Goal: Task Accomplishment & Management: Manage account settings

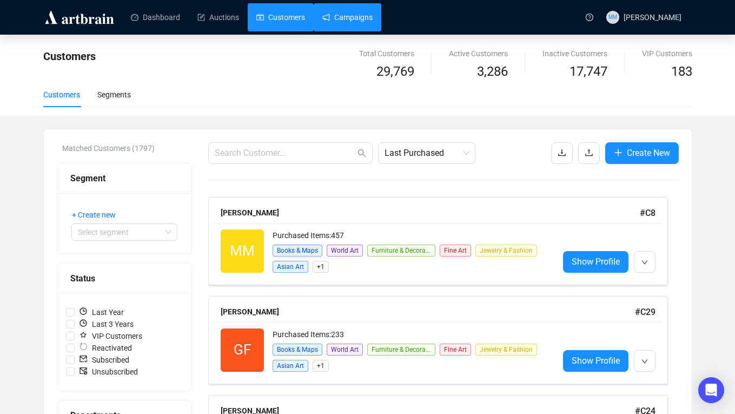
click at [343, 15] on link "Campaigns" at bounding box center [347, 17] width 50 height 28
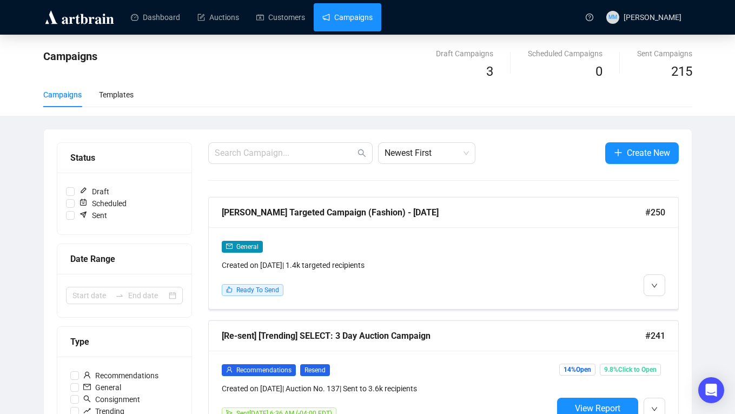
click at [350, 20] on link "Campaigns" at bounding box center [347, 17] width 50 height 28
click at [344, 18] on link "Campaigns" at bounding box center [347, 17] width 50 height 28
click at [115, 96] on div "Templates" at bounding box center [116, 95] width 35 height 12
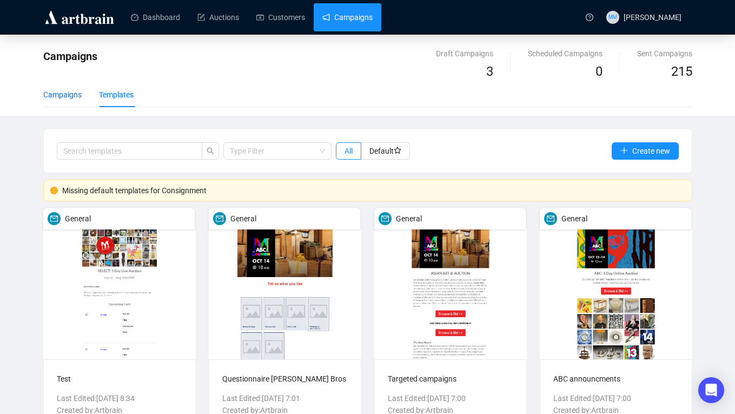
click at [62, 97] on div "Campaigns" at bounding box center [62, 95] width 38 height 12
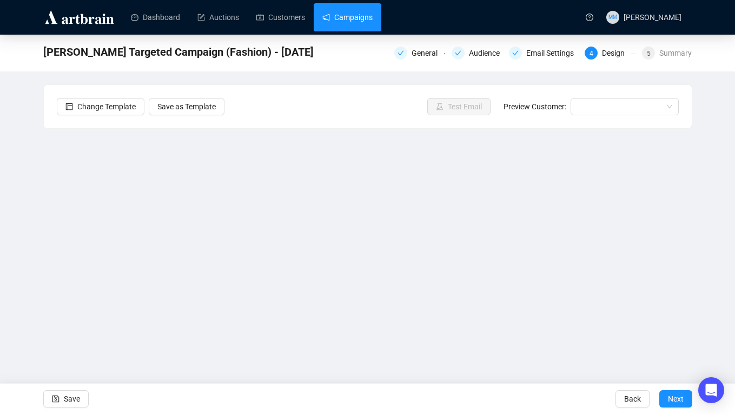
click at [361, 18] on link "Campaigns" at bounding box center [347, 17] width 50 height 28
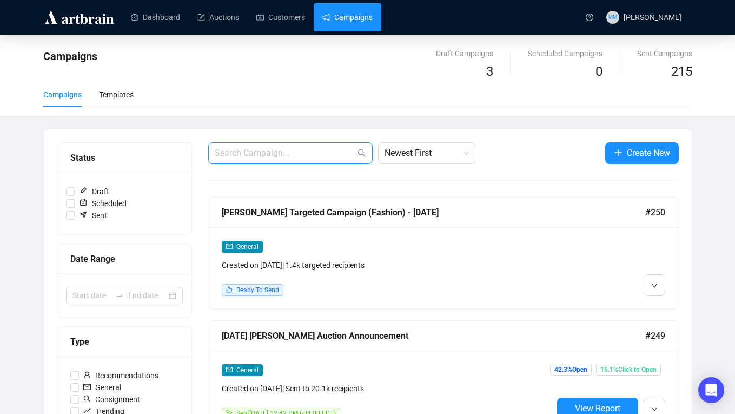
click at [260, 149] on input "text" at bounding box center [285, 153] width 141 height 13
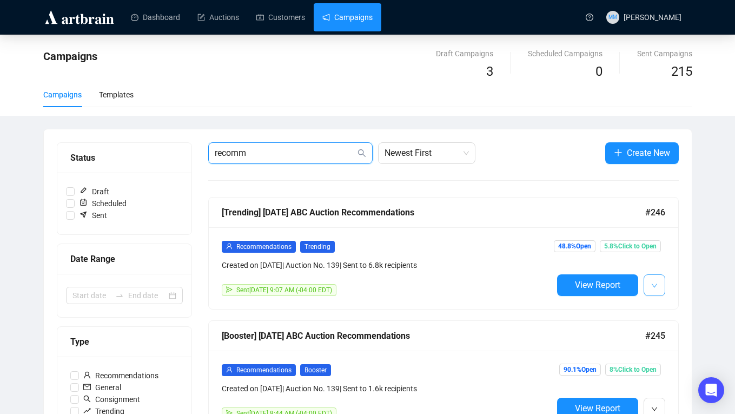
type input "recomm"
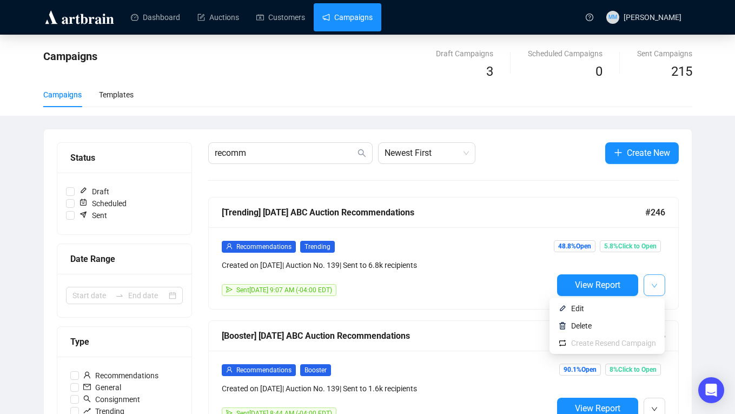
click at [654, 280] on span "button" at bounding box center [654, 285] width 6 height 14
click at [656, 287] on icon "down" at bounding box center [654, 285] width 6 height 6
click at [491, 248] on div "Recommendations Trending" at bounding box center [387, 246] width 331 height 12
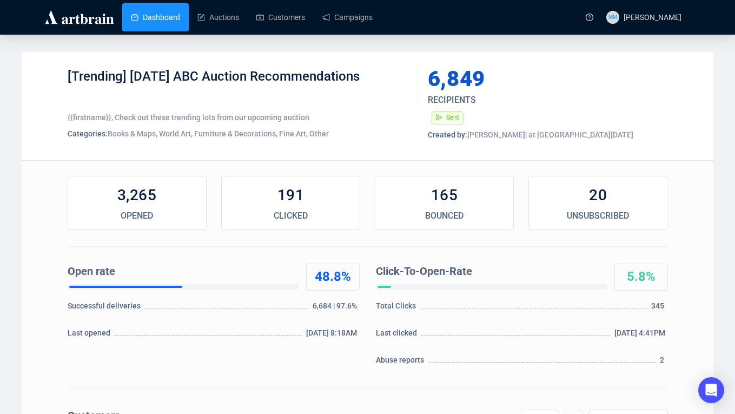
click at [155, 22] on link "Dashboard" at bounding box center [155, 17] width 49 height 28
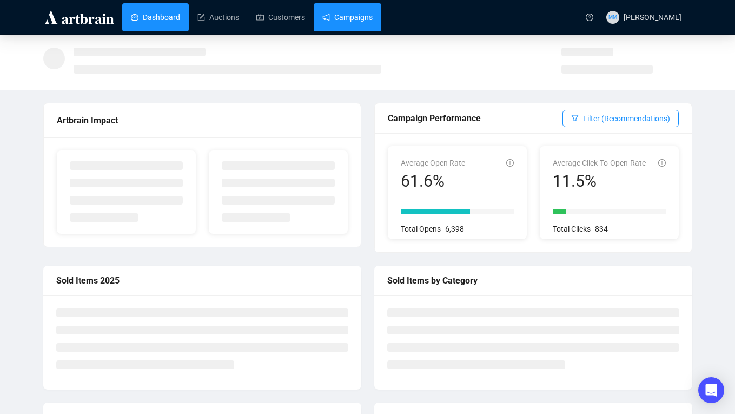
click at [350, 18] on link "Campaigns" at bounding box center [347, 17] width 50 height 28
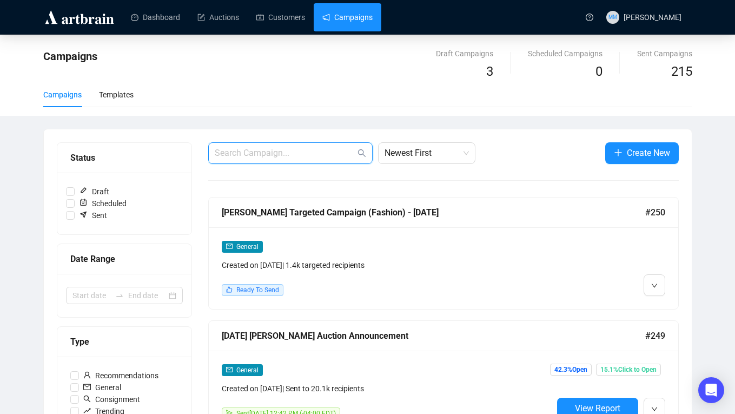
click at [261, 156] on input "text" at bounding box center [285, 153] width 141 height 13
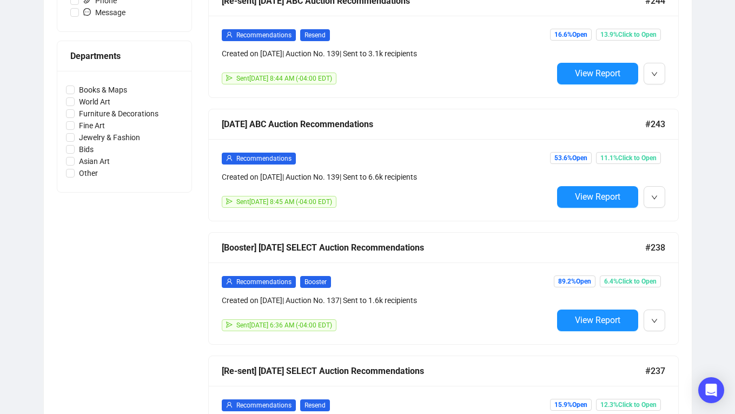
scroll to position [459, 0]
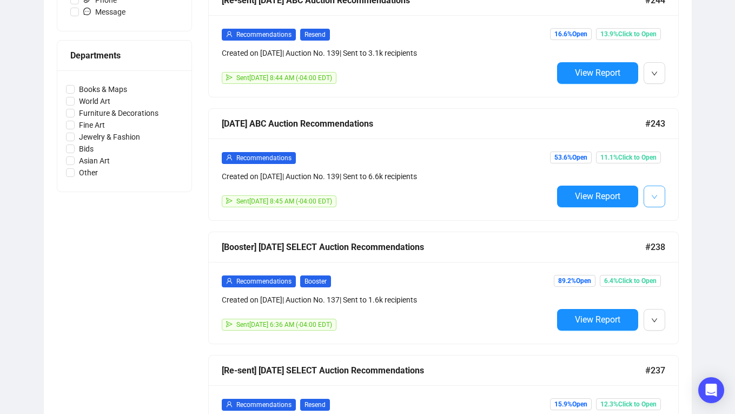
type input "recomm"
click at [655, 201] on span "button" at bounding box center [654, 196] width 6 height 14
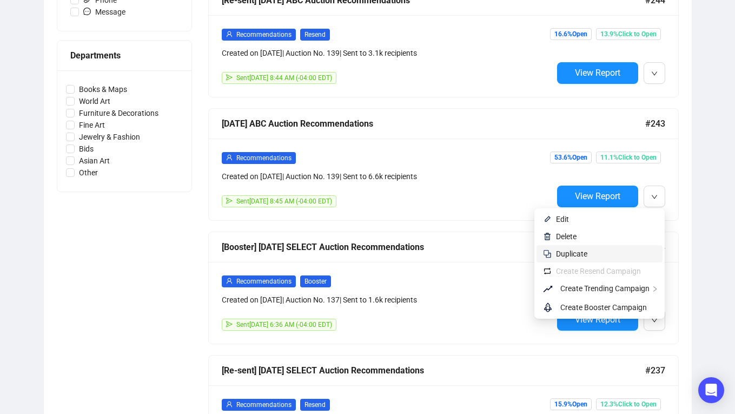
click at [588, 250] on span "Duplicate" at bounding box center [606, 254] width 100 height 12
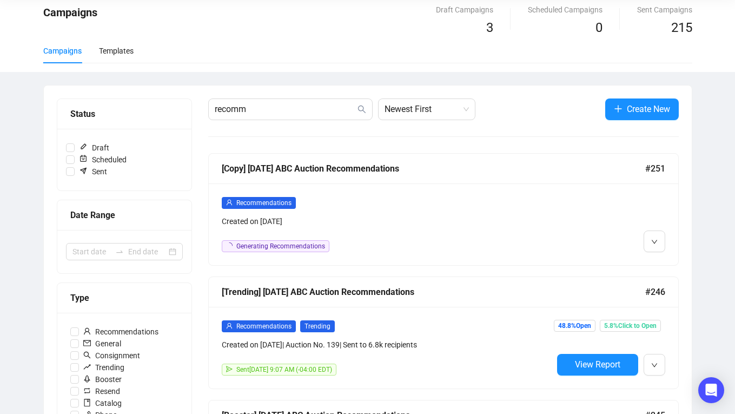
scroll to position [0, 0]
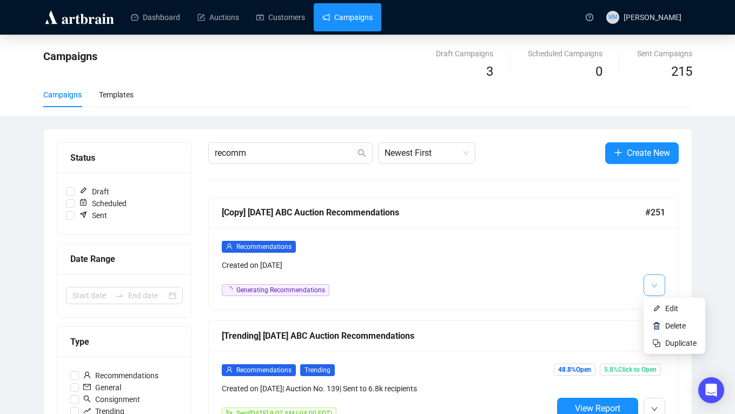
click at [651, 286] on icon "down" at bounding box center [654, 285] width 6 height 6
click at [658, 306] on img at bounding box center [657, 308] width 9 height 9
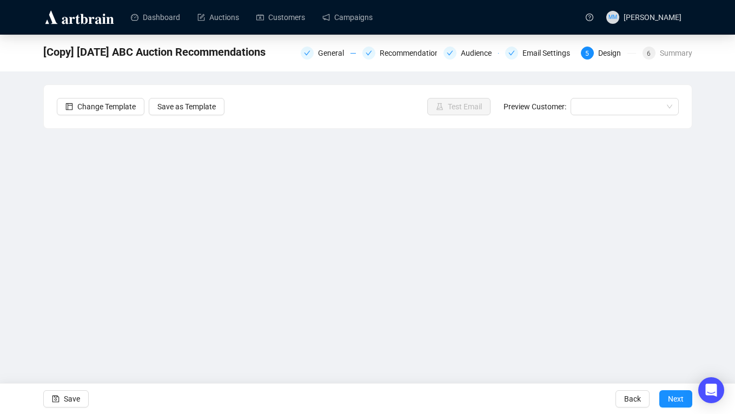
click at [309, 45] on div "General Recommendations Audience Email Settings 5 Design 6 Summary" at bounding box center [497, 51] width 392 height 15
click at [318, 56] on div "General" at bounding box center [334, 53] width 32 height 13
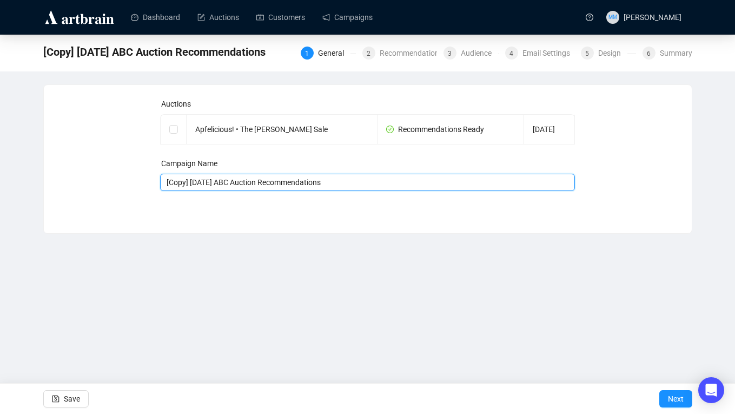
click at [219, 187] on input "[Copy] [DATE] ABC Auction Recommendations" at bounding box center [367, 182] width 415 height 17
drag, startPoint x: 193, startPoint y: 181, endPoint x: 268, endPoint y: 181, distance: 75.7
click at [268, 181] on input "[Copy] [DATE] ABC Auction Recommendations" at bounding box center [367, 182] width 415 height 17
paste input "Oct [PERSON_NAME]"
drag, startPoint x: 194, startPoint y: 182, endPoint x: 102, endPoint y: 172, distance: 92.1
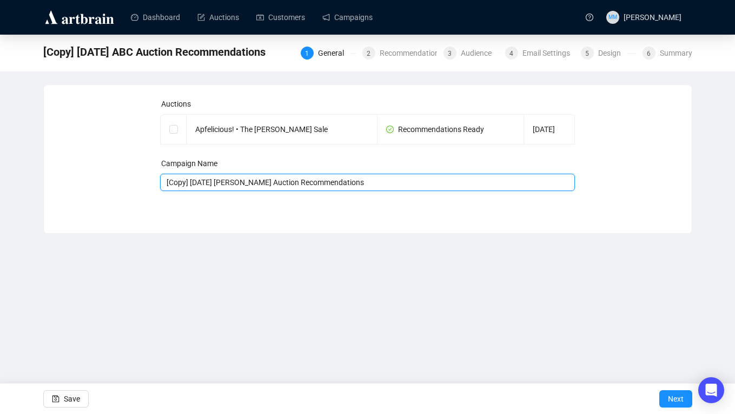
click at [102, 172] on div "Auctions Apfelicious! • The [PERSON_NAME] Sale Recommendations Ready [DATE] Cam…" at bounding box center [368, 151] width 622 height 106
type input "[DATE] [PERSON_NAME] Auction Recommendations"
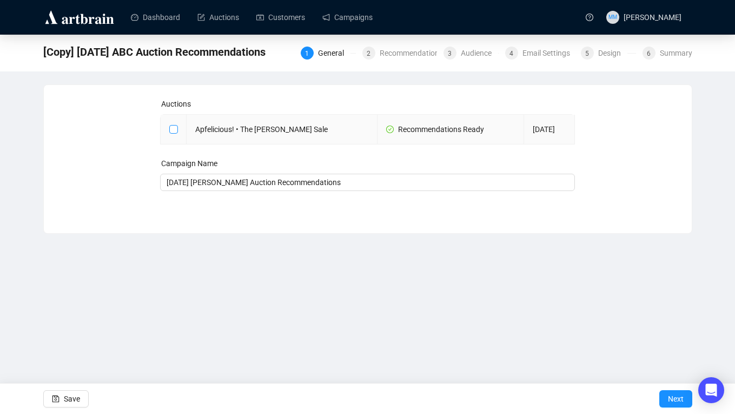
click at [173, 128] on input "checkbox" at bounding box center [173, 129] width 8 height 8
checkbox input "true"
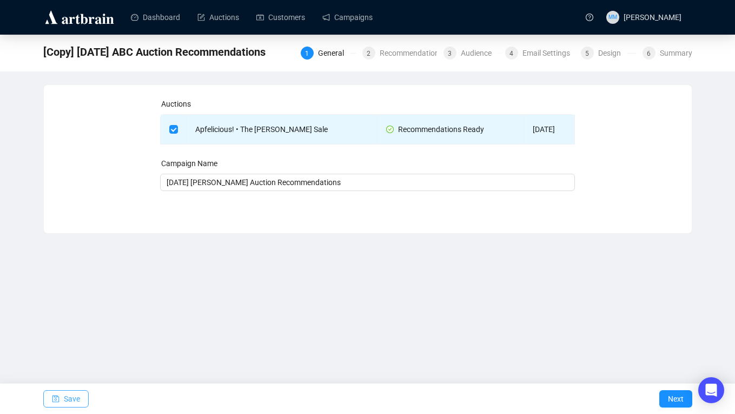
click at [75, 396] on span "Save" at bounding box center [72, 399] width 16 height 30
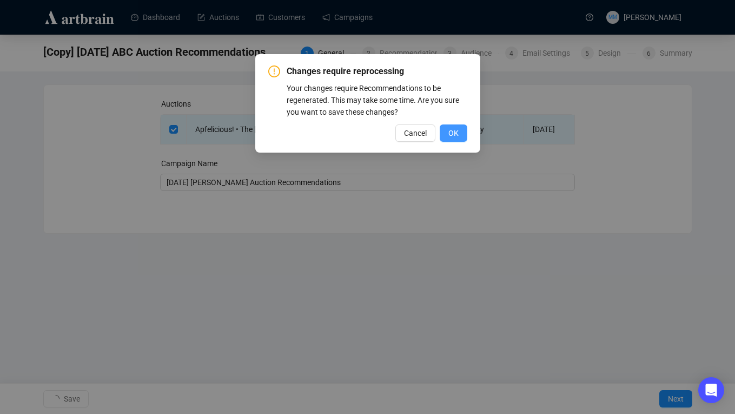
click at [450, 141] on button "OK" at bounding box center [454, 132] width 28 height 17
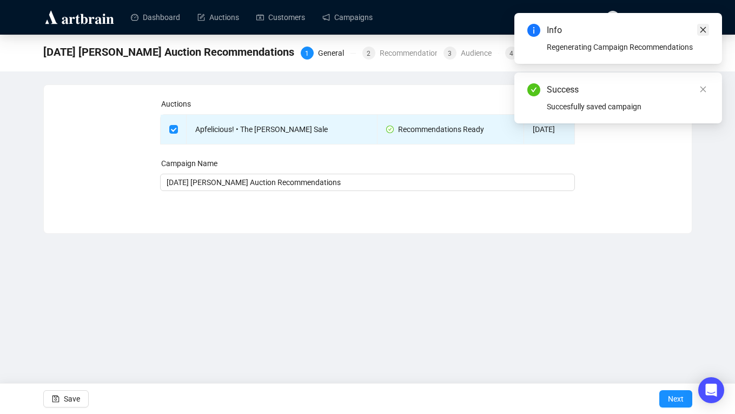
click at [704, 29] on icon "close" at bounding box center [704, 30] width 6 height 6
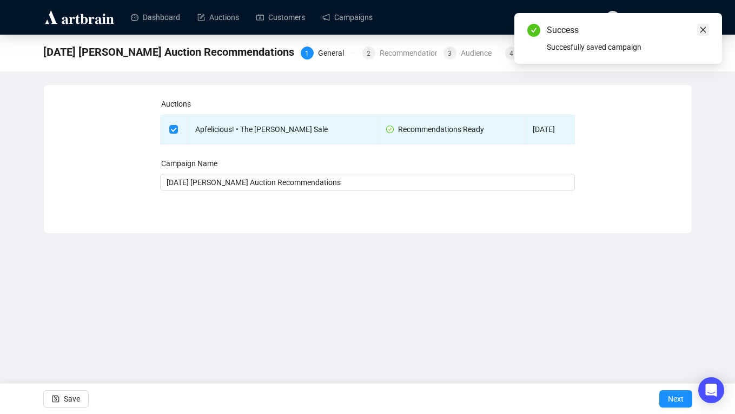
click at [703, 29] on icon "close" at bounding box center [704, 30] width 6 height 6
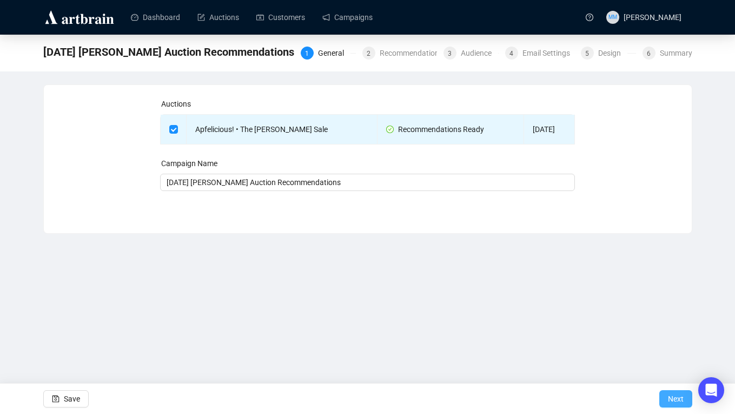
click at [675, 397] on span "Next" at bounding box center [676, 399] width 16 height 30
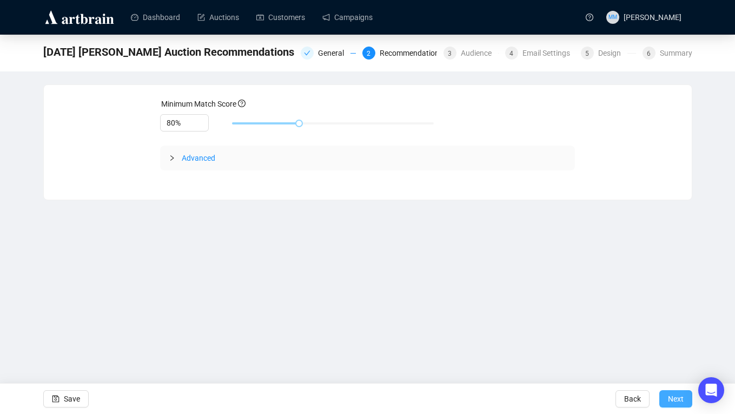
click at [678, 396] on span "Next" at bounding box center [676, 399] width 16 height 30
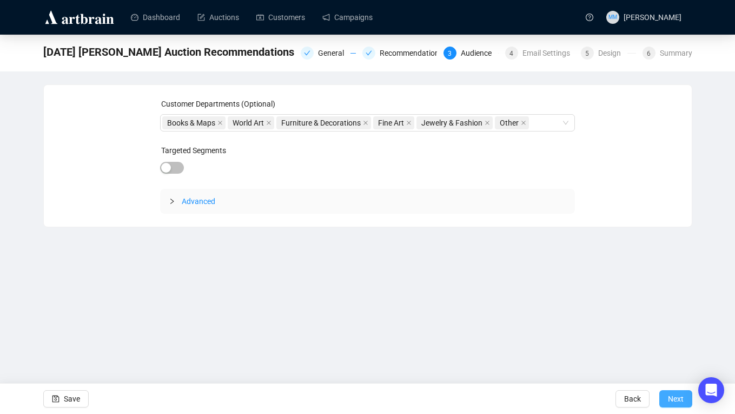
click at [672, 398] on span "Next" at bounding box center [676, 399] width 16 height 30
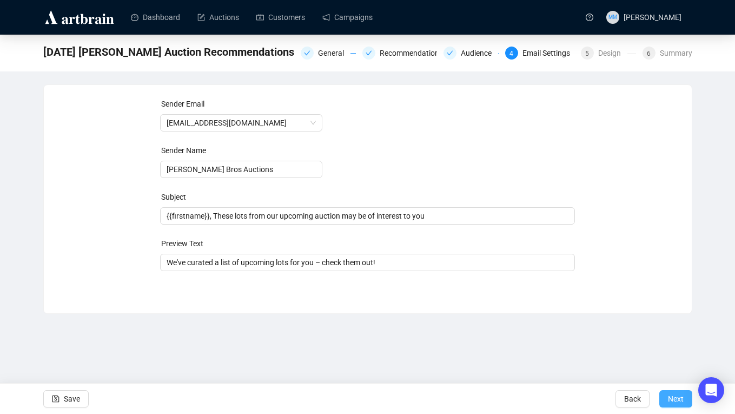
click at [683, 404] on span "Next" at bounding box center [676, 399] width 16 height 30
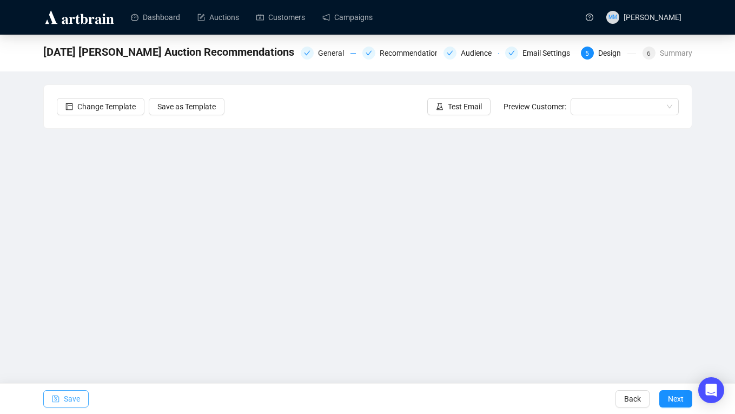
click at [73, 396] on span "Save" at bounding box center [72, 399] width 16 height 30
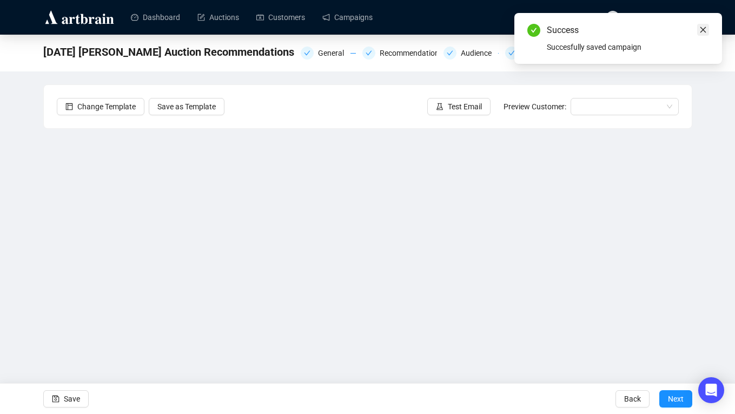
click at [702, 31] on icon "close" at bounding box center [704, 30] width 8 height 8
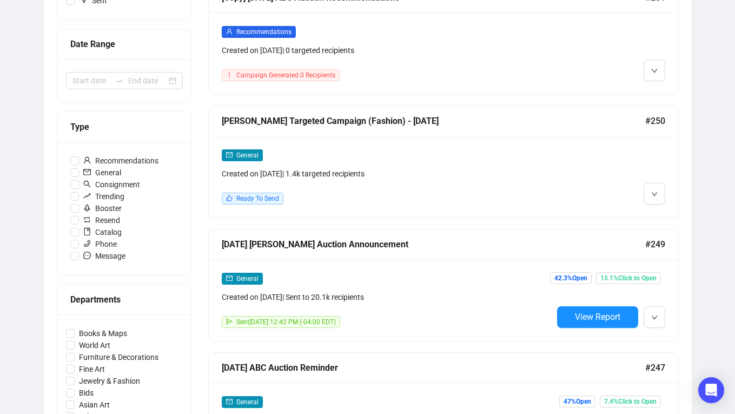
scroll to position [217, 0]
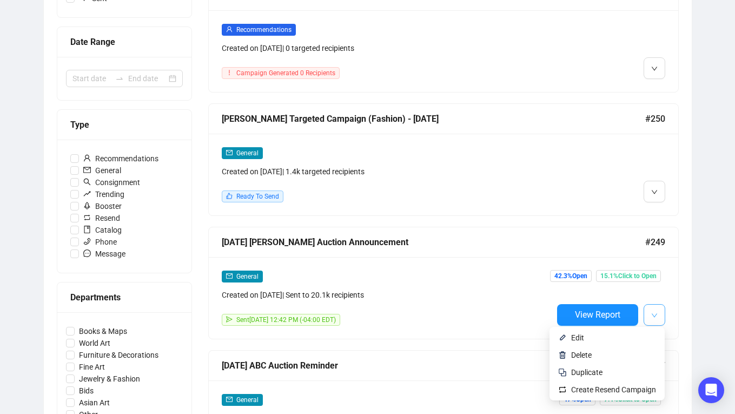
click at [653, 317] on icon "down" at bounding box center [654, 315] width 6 height 6
click at [335, 242] on div "[DATE] [PERSON_NAME] Auction Announcement" at bounding box center [434, 242] width 424 height 14
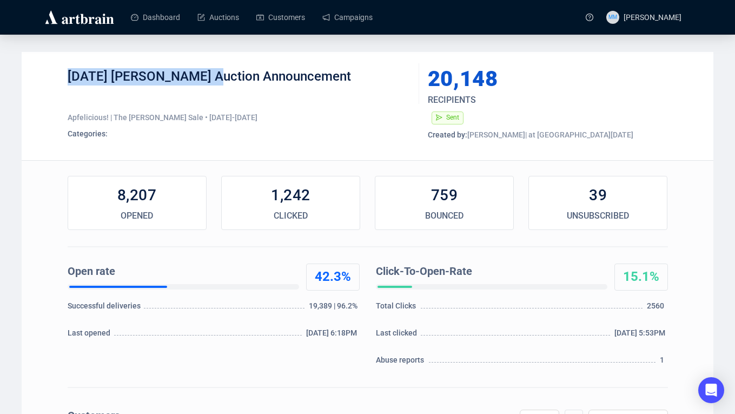
drag, startPoint x: 70, startPoint y: 77, endPoint x: 199, endPoint y: 75, distance: 129.3
click at [199, 75] on div "[DATE] [PERSON_NAME] Auction Announcement" at bounding box center [240, 84] width 344 height 32
copy div "2025 Oct Apfel Auction"
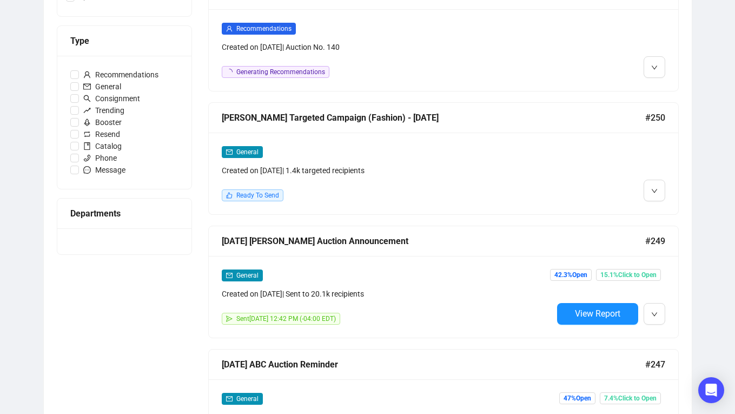
scroll to position [218, 0]
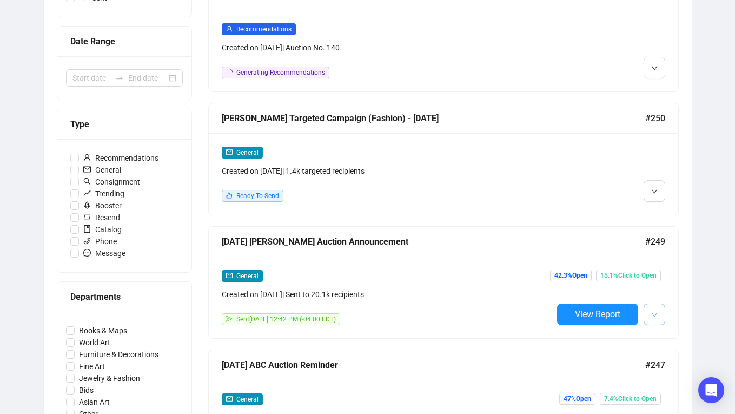
click at [657, 314] on icon "down" at bounding box center [654, 315] width 6 height 6
click at [583, 334] on div "General Created on Sep 29, 2025 | Sent to 20.1k recipients Sent September 29, 2…" at bounding box center [444, 297] width 470 height 82
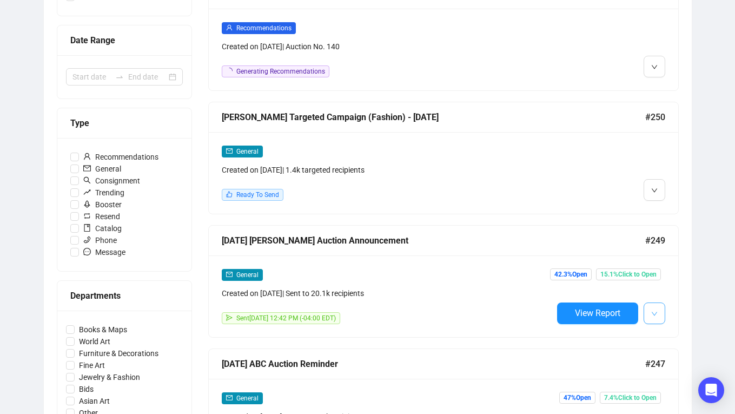
click at [656, 320] on button "button" at bounding box center [655, 313] width 22 height 22
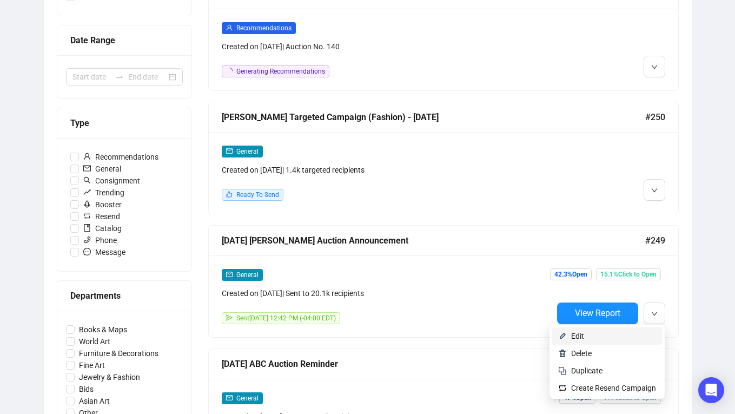
click at [602, 339] on span "Edit" at bounding box center [613, 336] width 85 height 12
